Goal: Transaction & Acquisition: Purchase product/service

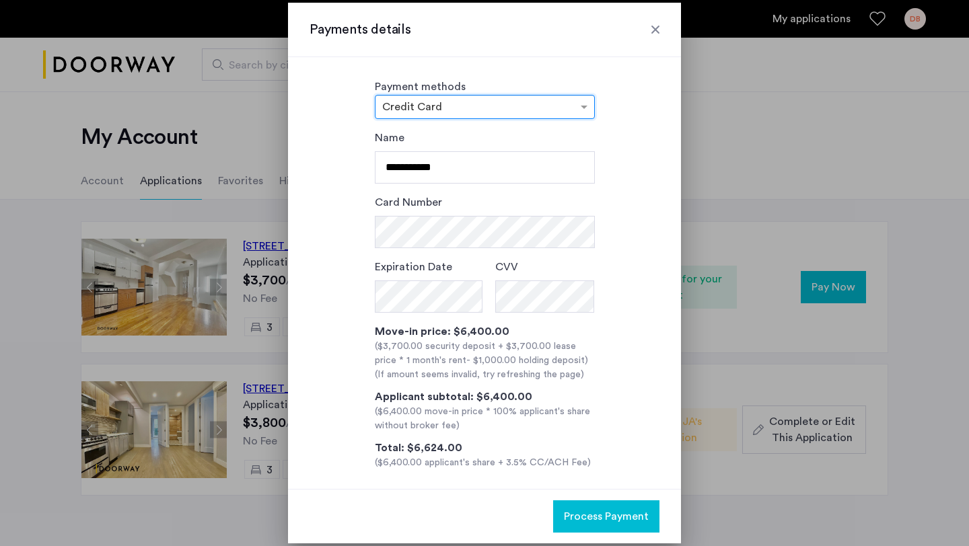
scroll to position [9, 0]
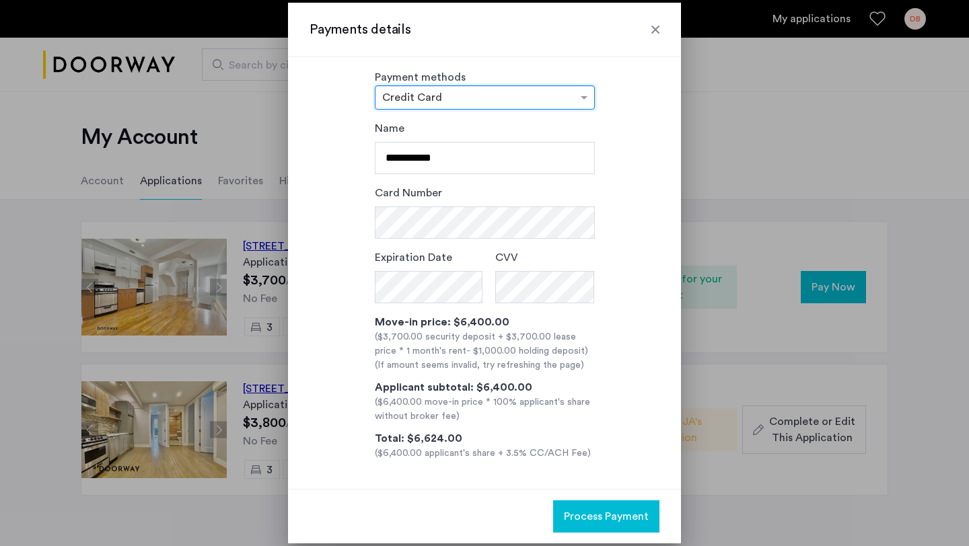
click at [474, 99] on input "text" at bounding box center [471, 98] width 178 height 9
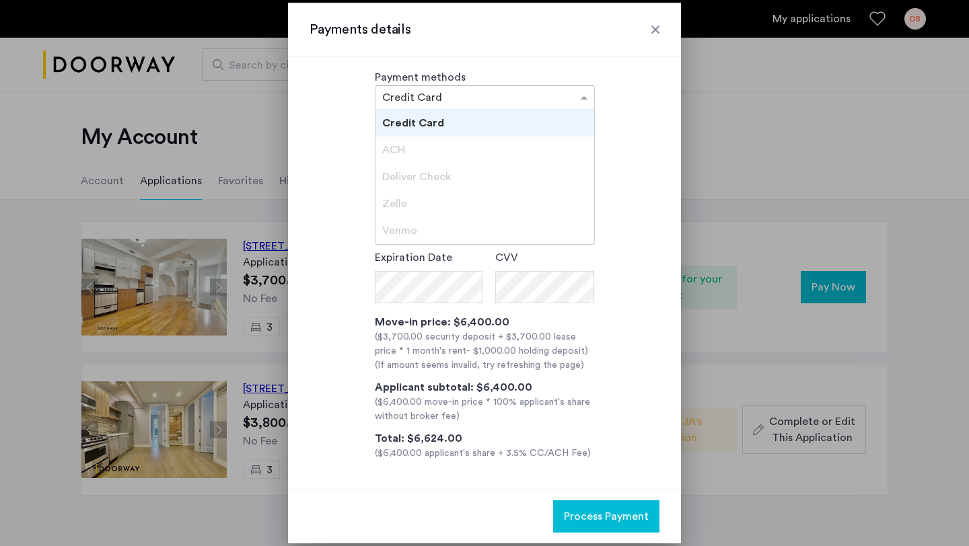
click at [421, 209] on div "Zelle" at bounding box center [484, 203] width 219 height 27
click at [643, 100] on div "Payment methods × Credit Card Credit Card ACH Deliver Check [PERSON_NAME]" at bounding box center [485, 89] width 350 height 40
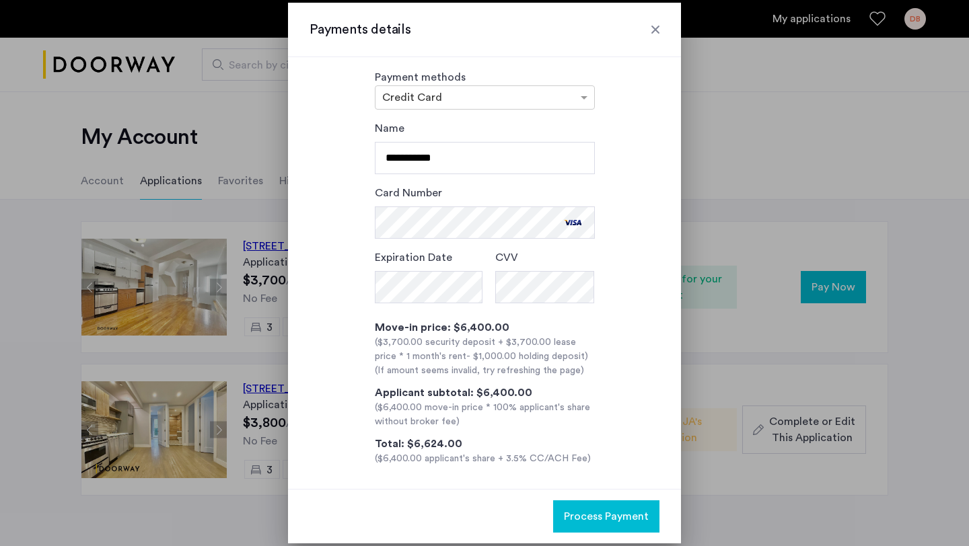
click at [375, 347] on div "($3,700.00 security deposit + $3,700.00 lease price * 1 month's rent - $1,000.0…" at bounding box center [485, 350] width 220 height 28
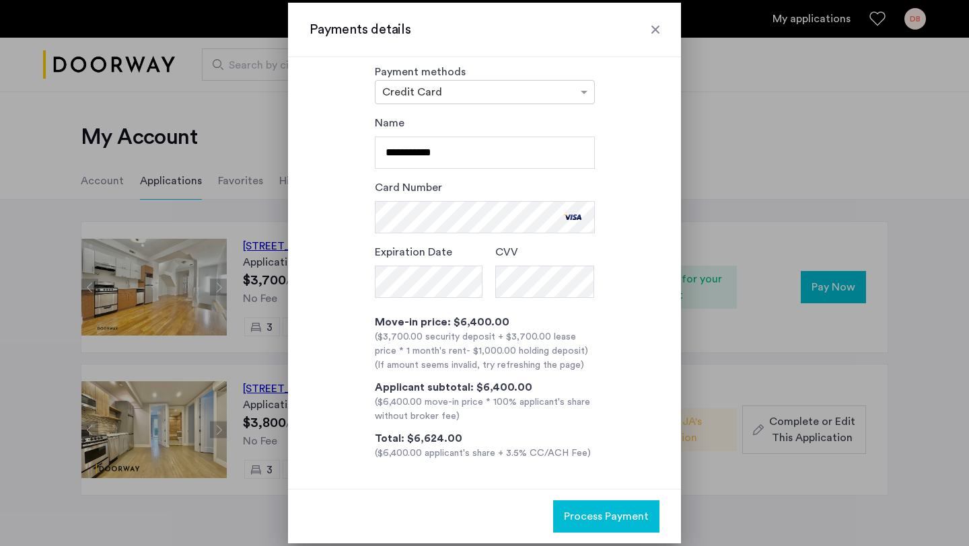
click at [596, 518] on span "Process Payment" at bounding box center [606, 517] width 85 height 16
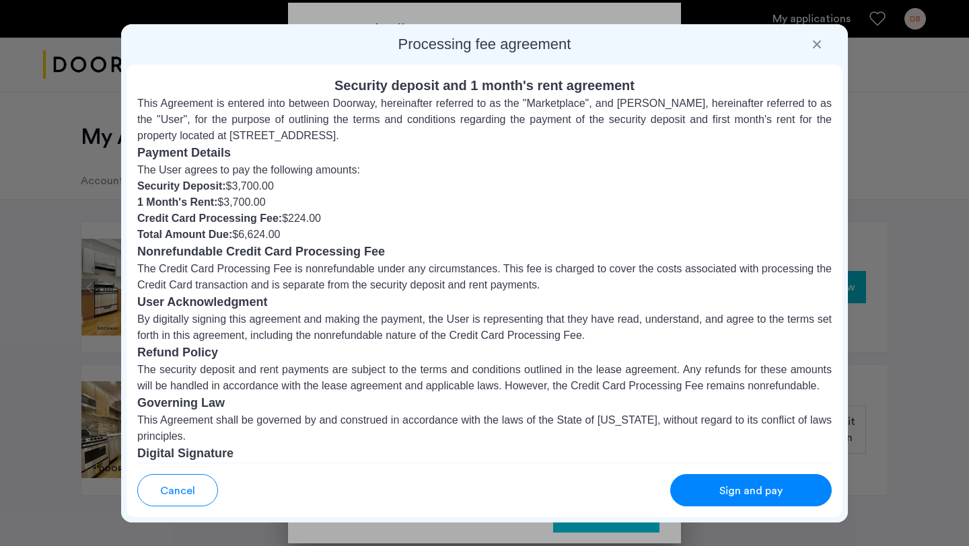
scroll to position [70, 0]
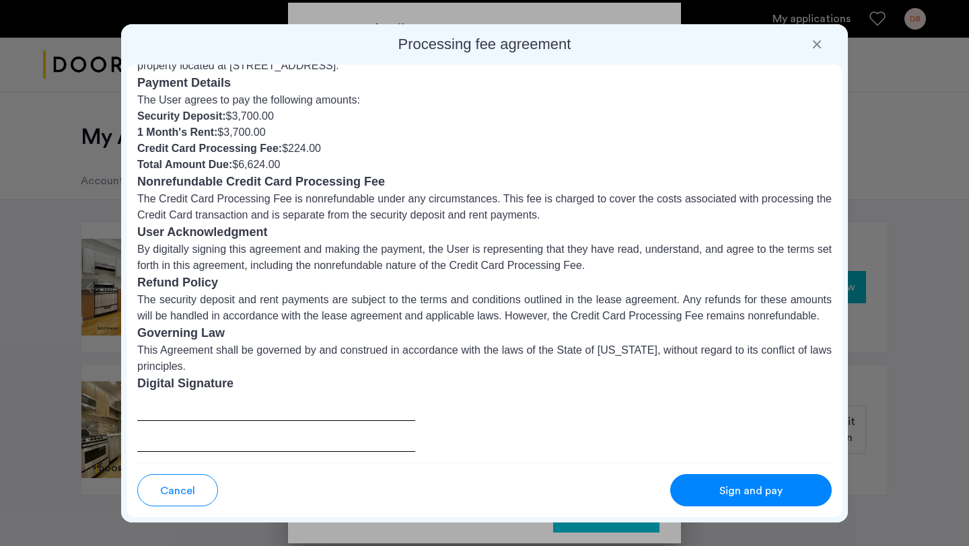
click at [252, 438] on div at bounding box center [276, 422] width 278 height 59
click at [714, 498] on div "Sign and pay" at bounding box center [751, 491] width 106 height 16
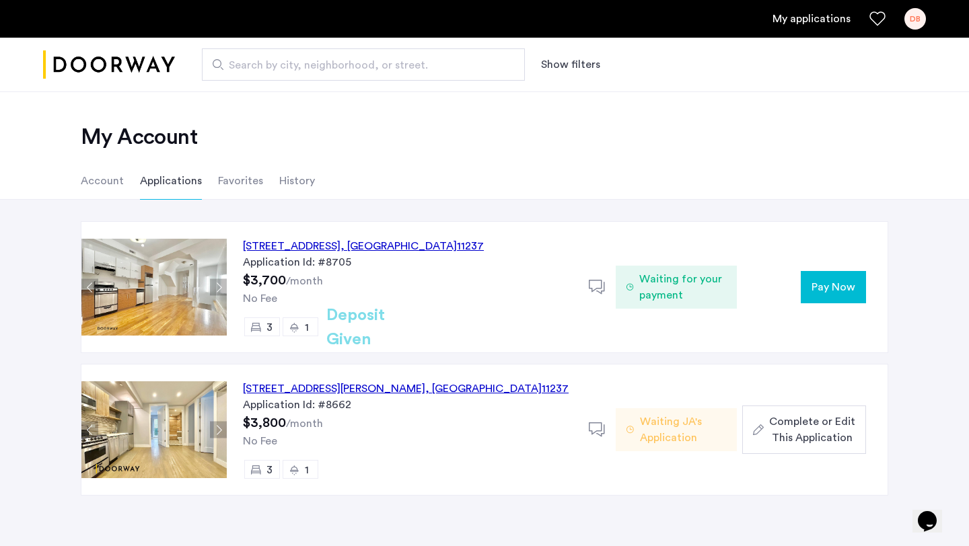
click at [820, 299] on button "Pay Now" at bounding box center [833, 287] width 65 height 32
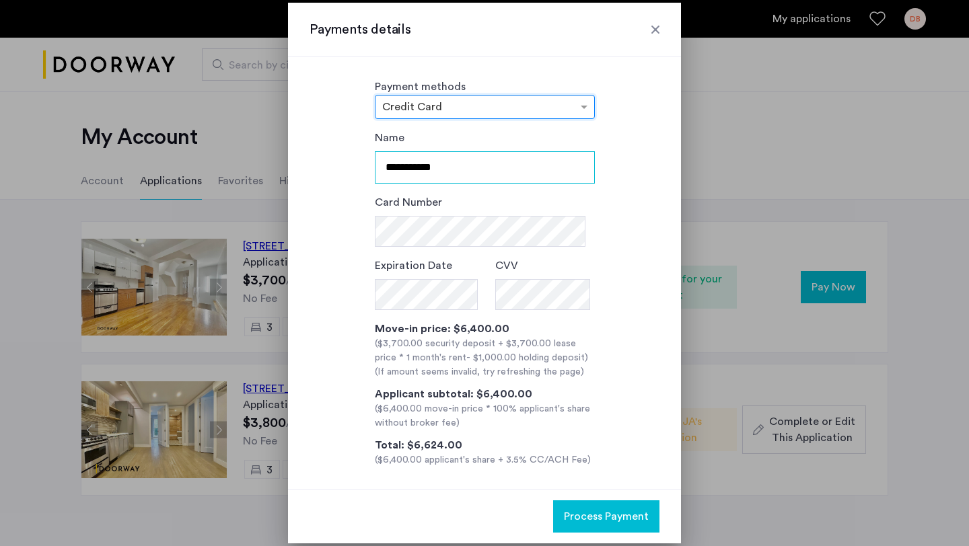
click at [545, 168] on input "**********" at bounding box center [485, 167] width 220 height 32
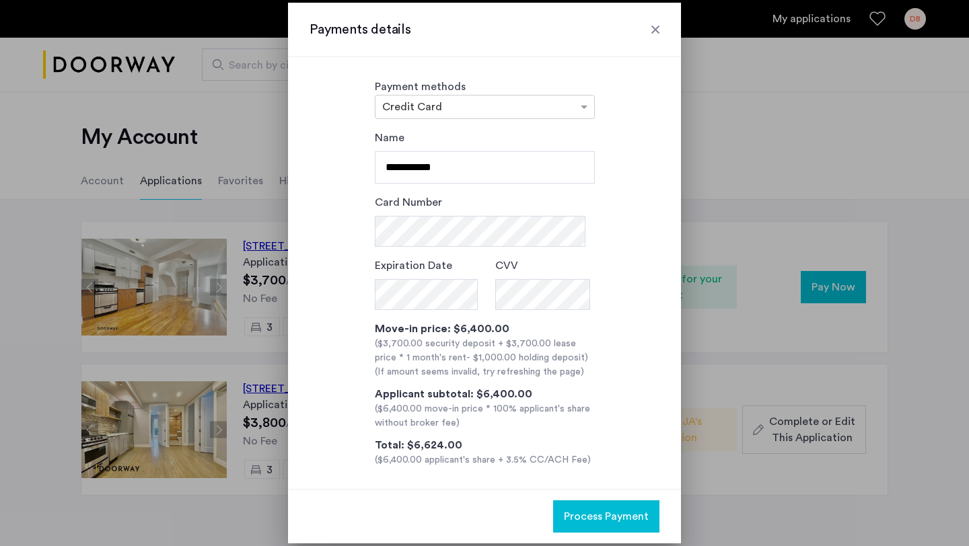
click at [604, 169] on div "**********" at bounding box center [485, 299] width 350 height 338
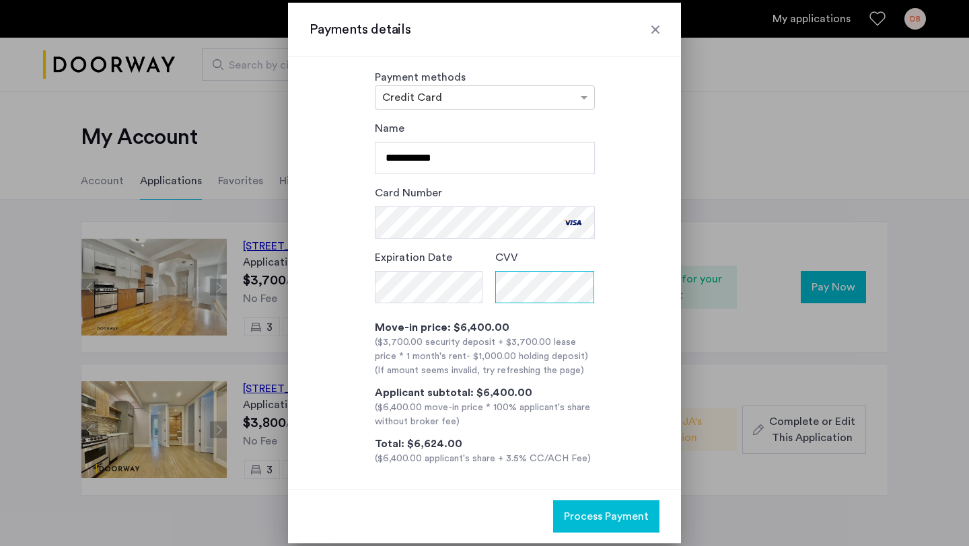
scroll to position [15, 0]
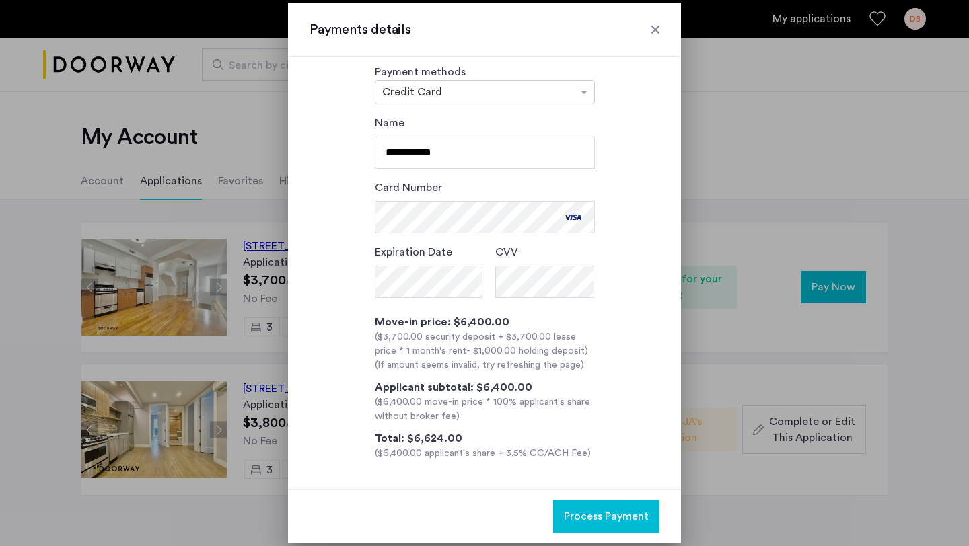
click at [609, 525] on button "Process Payment" at bounding box center [606, 517] width 106 height 32
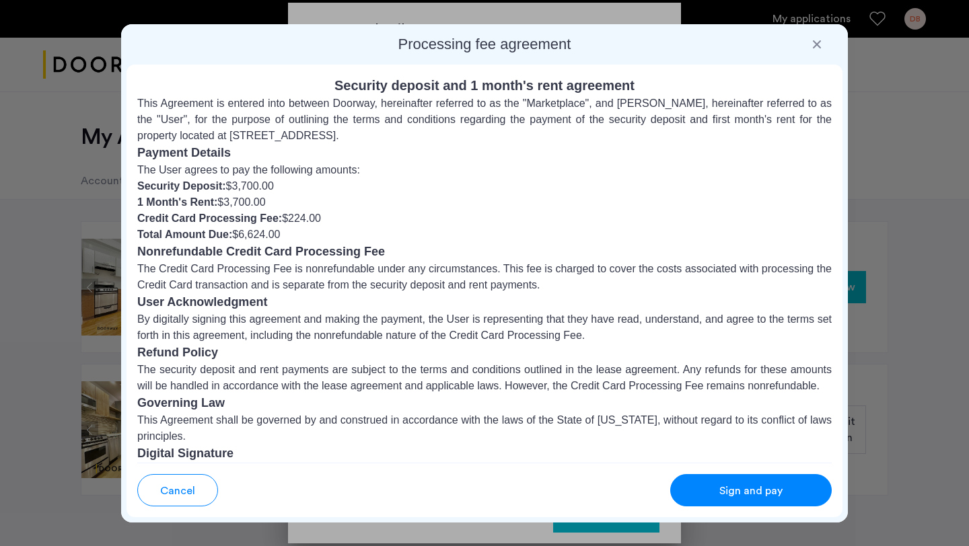
scroll to position [70, 0]
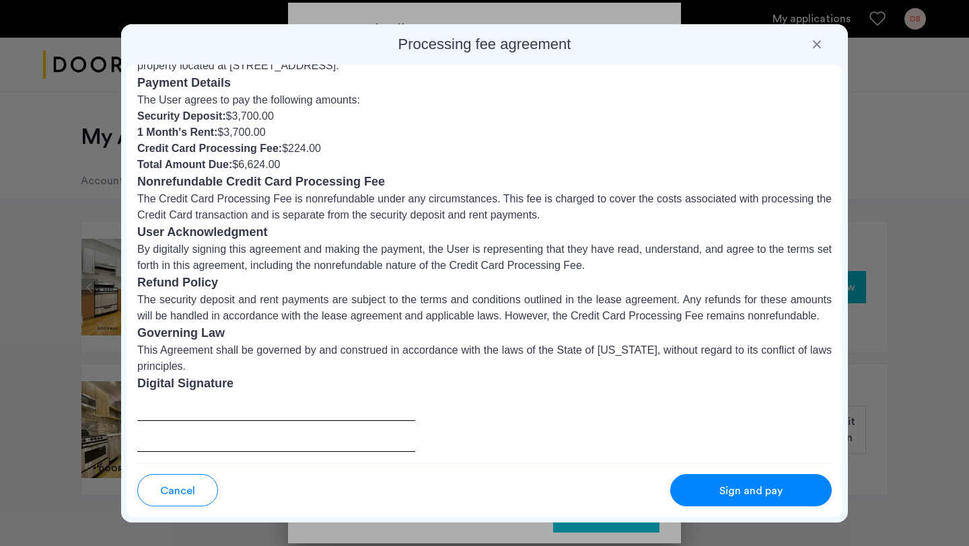
click at [384, 436] on div at bounding box center [276, 422] width 278 height 59
click at [787, 493] on div "Sign and pay" at bounding box center [751, 491] width 106 height 16
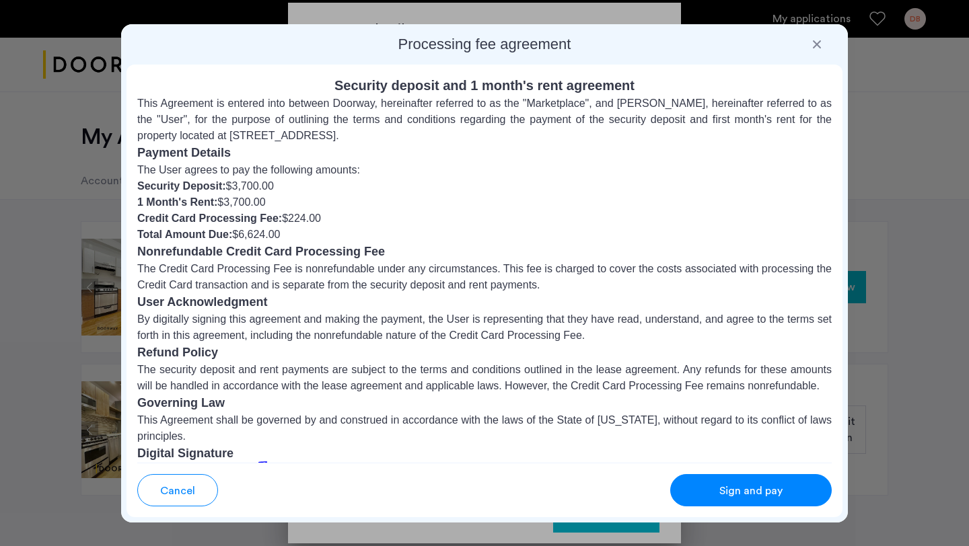
click at [788, 495] on div "Sign and pay" at bounding box center [751, 491] width 106 height 16
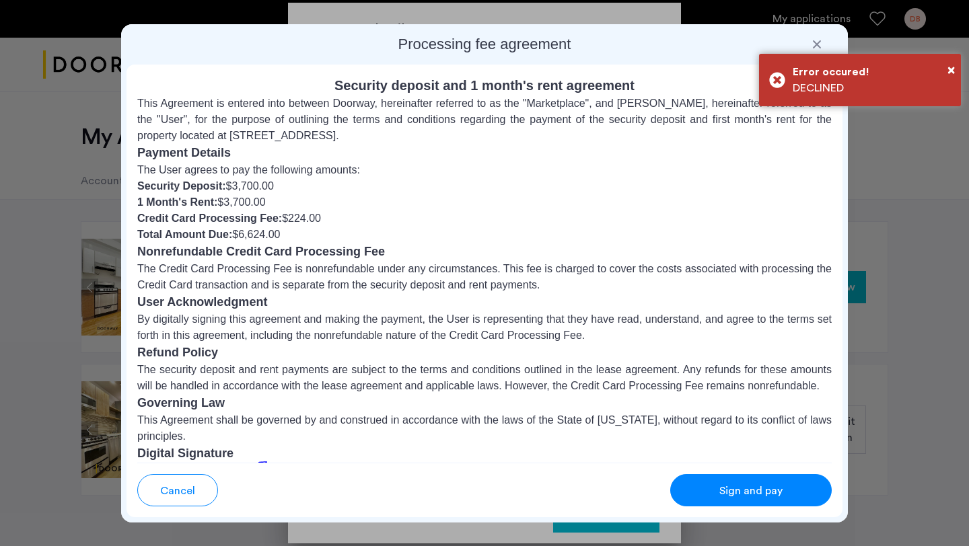
scroll to position [129, 0]
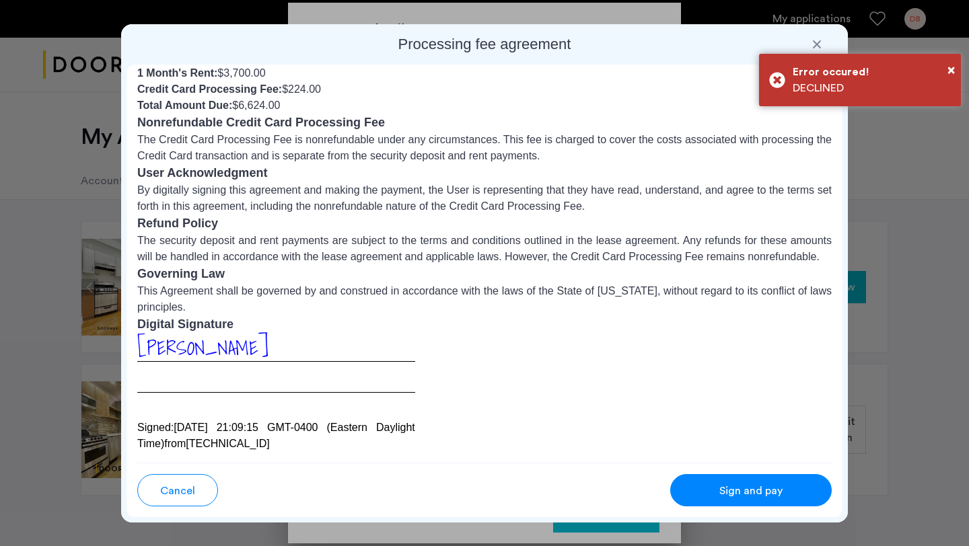
click at [192, 344] on span "[PERSON_NAME]" at bounding box center [202, 347] width 131 height 31
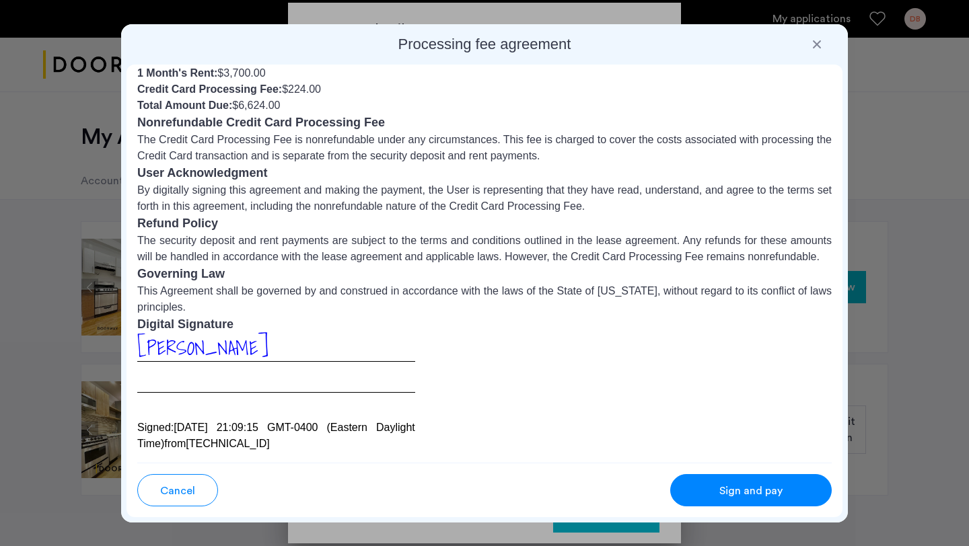
click at [204, 494] on button "Cancel" at bounding box center [177, 490] width 81 height 32
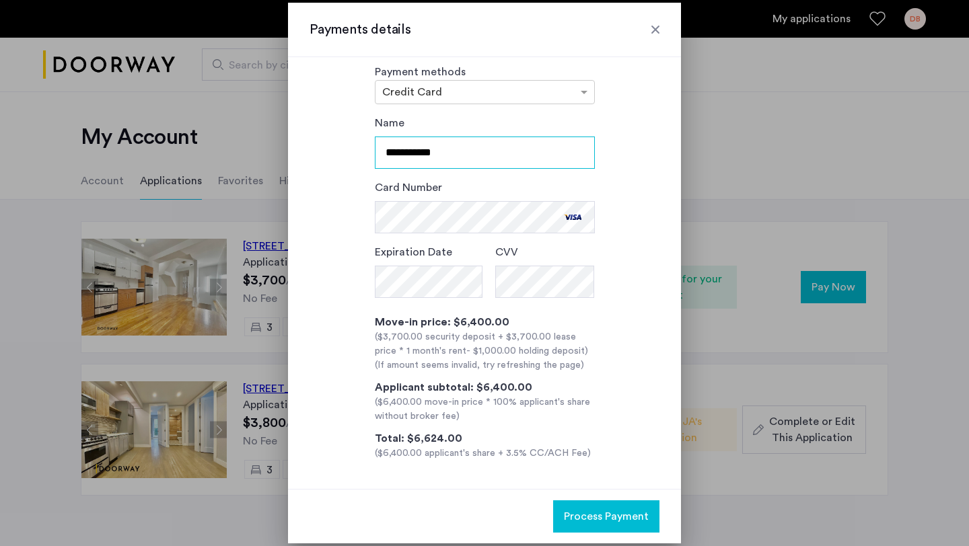
click at [351, 164] on div "**********" at bounding box center [485, 288] width 350 height 346
drag, startPoint x: 470, startPoint y: 151, endPoint x: 338, endPoint y: 150, distance: 131.2
click at [338, 150] on div "**********" at bounding box center [485, 288] width 350 height 346
type input "**********"
click at [597, 507] on button "Process Payment" at bounding box center [606, 517] width 106 height 32
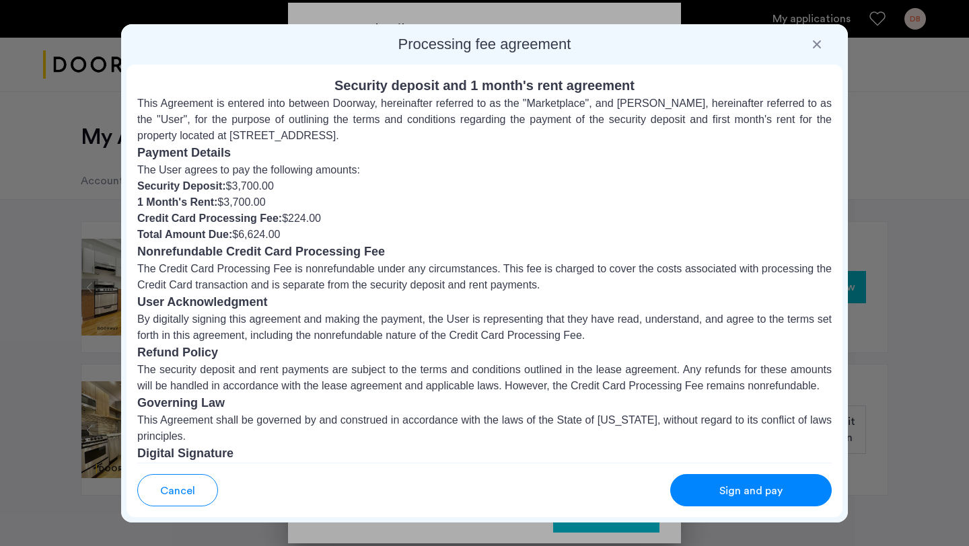
click at [735, 491] on span "Sign and pay" at bounding box center [750, 491] width 63 height 16
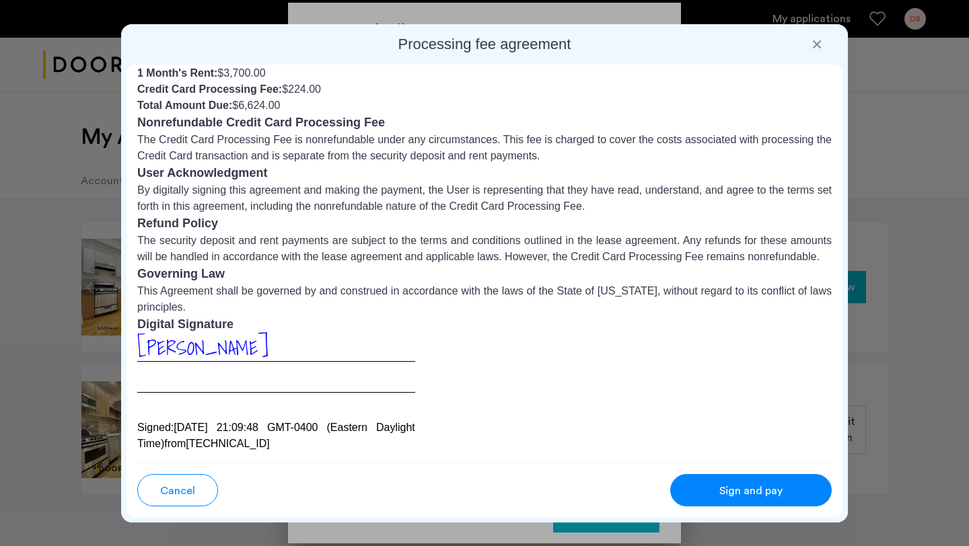
scroll to position [0, 0]
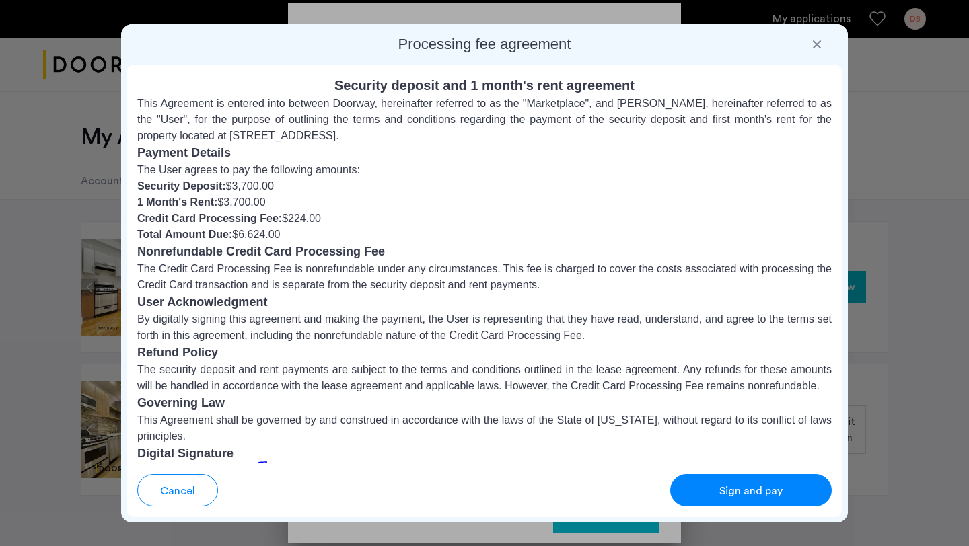
click at [721, 492] on span "Sign and pay" at bounding box center [750, 491] width 63 height 16
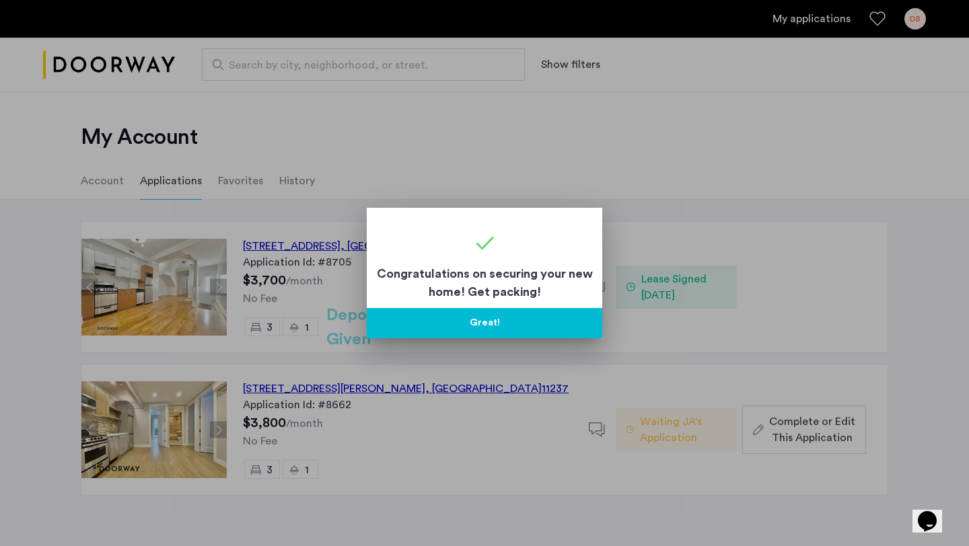
click at [501, 331] on button "Great!" at bounding box center [485, 323] width 236 height 30
